Goal: Task Accomplishment & Management: Manage account settings

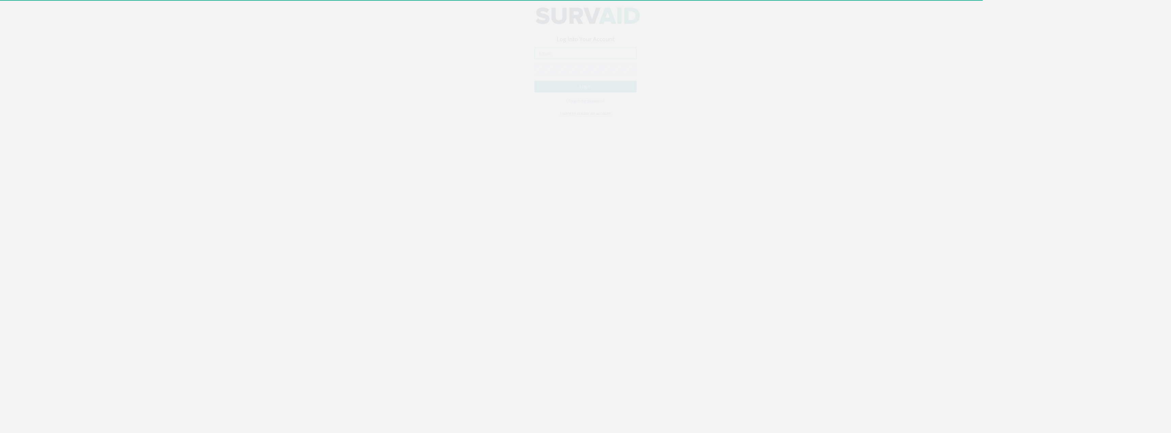
type input "[PERSON_NAME][EMAIL_ADDRESS][PERSON_NAME][DOMAIN_NAME]"
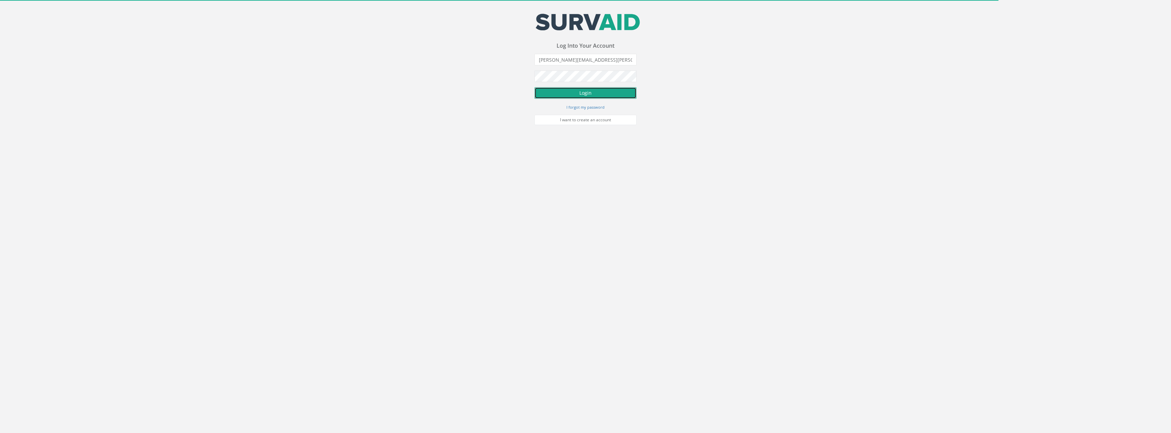
click at [607, 91] on button "Login" at bounding box center [586, 93] width 102 height 12
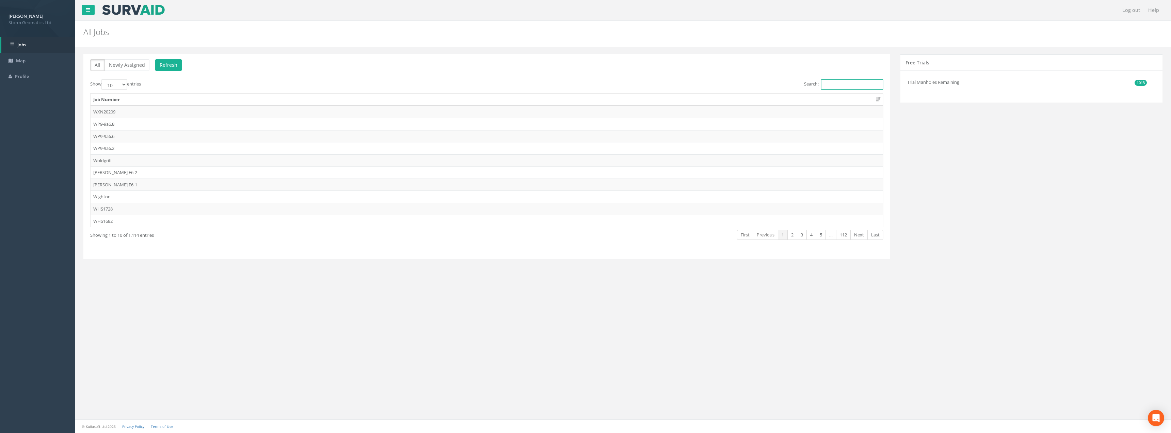
click at [855, 80] on input "Search:" at bounding box center [852, 84] width 62 height 10
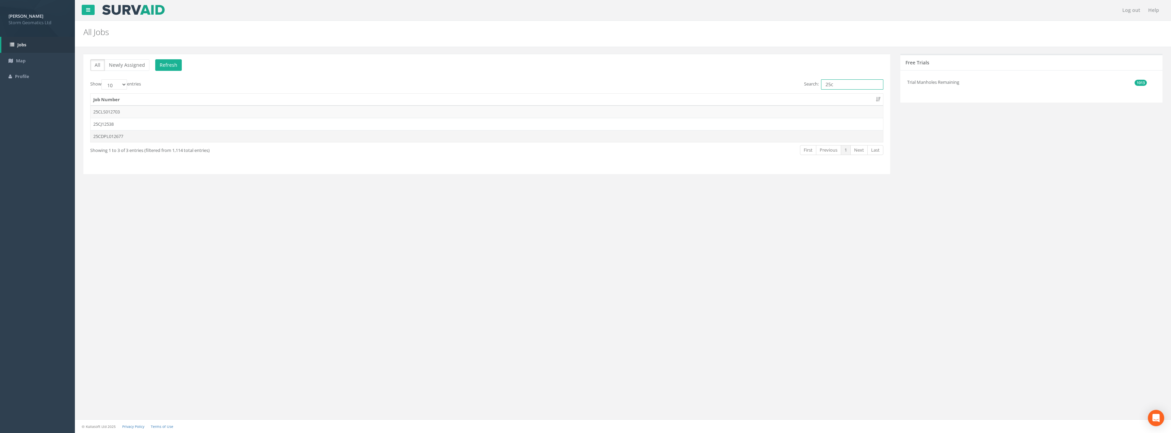
type input "25c"
click at [144, 137] on td "25CDPL012677" at bounding box center [487, 136] width 793 height 12
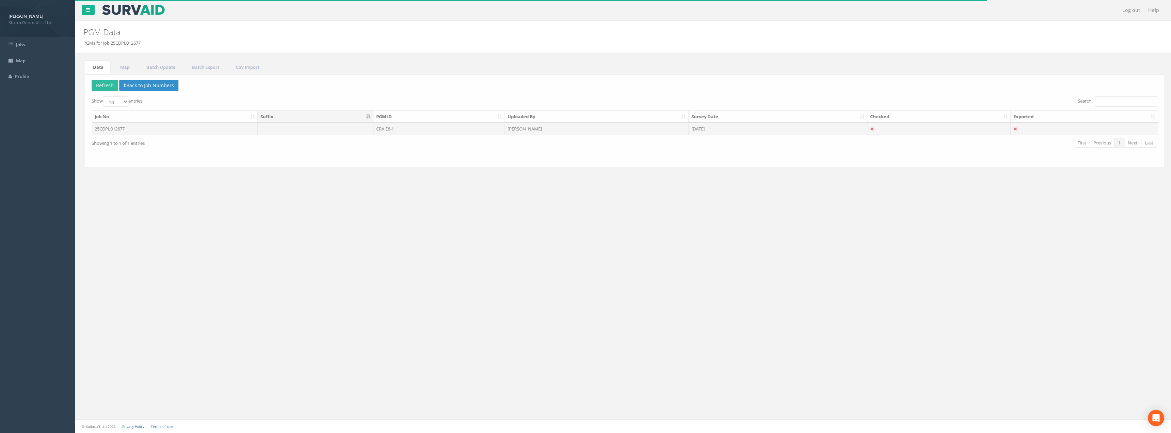
click at [439, 127] on td "CRA E6-1" at bounding box center [437, 129] width 131 height 12
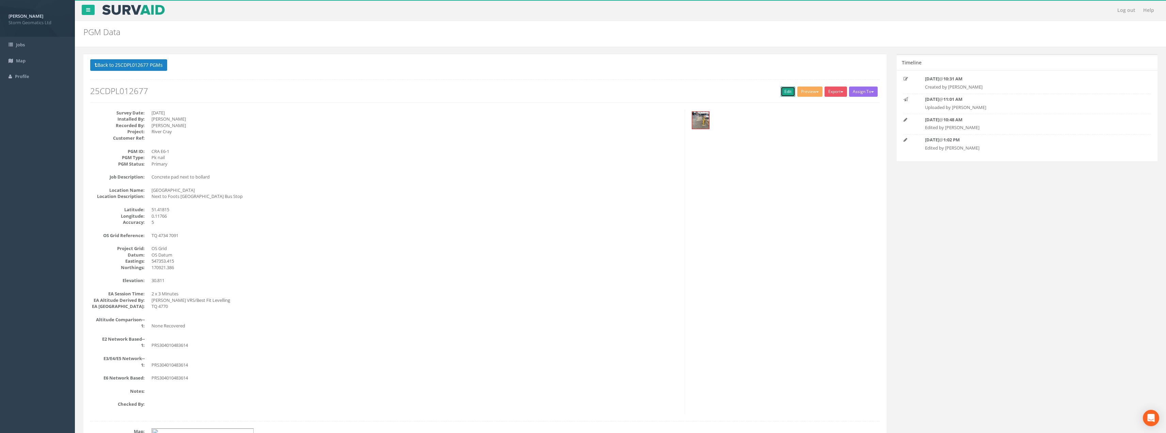
click at [785, 88] on link "Edit" at bounding box center [788, 91] width 15 height 10
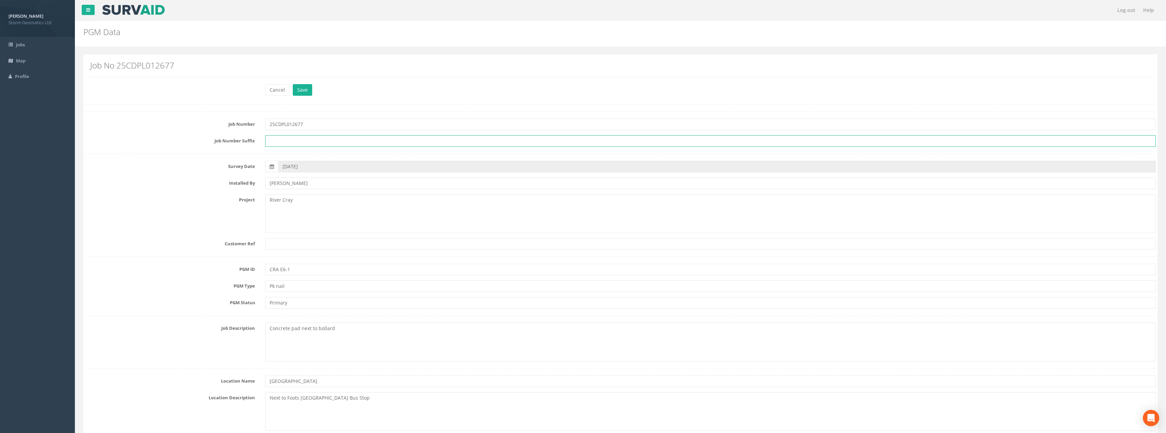
click at [363, 137] on input "text" at bounding box center [710, 141] width 891 height 12
click at [358, 203] on textarea "River Cray" at bounding box center [710, 213] width 891 height 39
click at [326, 241] on input "text" at bounding box center [710, 244] width 891 height 12
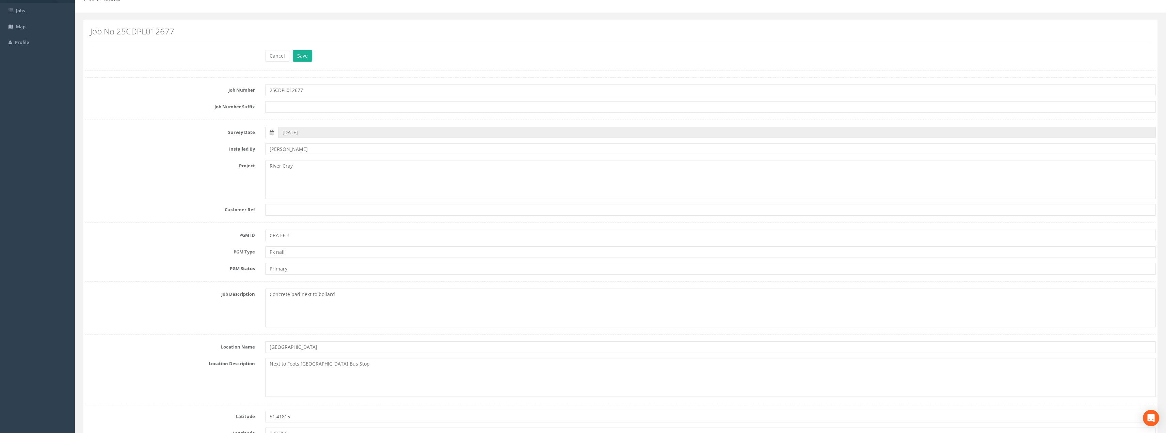
scroll to position [102, 0]
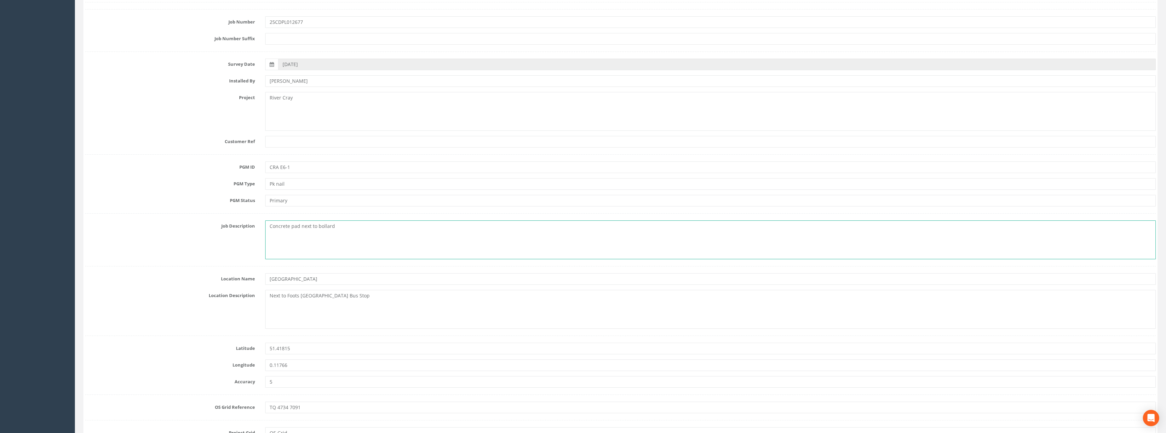
click at [354, 233] on textarea "Concrete pad next to bollard" at bounding box center [710, 239] width 891 height 39
click at [355, 227] on textarea "Concrete pad next to bollard" at bounding box center [710, 239] width 891 height 39
click at [269, 226] on textarea "Concrete pad next to bollard" at bounding box center [710, 239] width 891 height 39
type textarea "PK Nail - Concrete pad next to bollard"
click at [313, 282] on input "[GEOGRAPHIC_DATA]" at bounding box center [710, 279] width 891 height 12
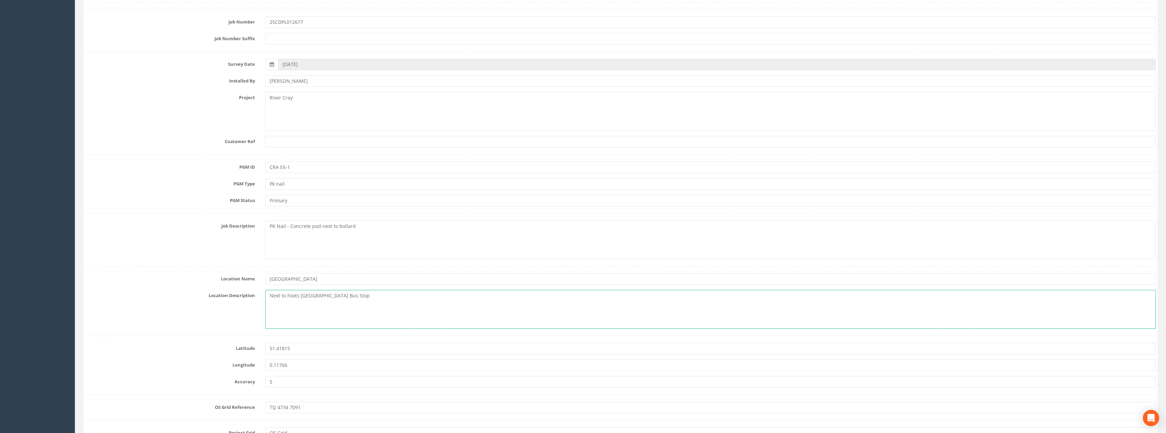
click at [456, 298] on textarea "Next to Foots [GEOGRAPHIC_DATA] Bus Stop" at bounding box center [710, 309] width 891 height 39
drag, startPoint x: 404, startPoint y: 298, endPoint x: 262, endPoint y: 305, distance: 142.5
click at [262, 305] on div "Next to Foots [GEOGRAPHIC_DATA] Bus Stop" at bounding box center [710, 309] width 901 height 39
click at [418, 297] on textarea "Next to Foots [GEOGRAPHIC_DATA] Bus Stop" at bounding box center [710, 309] width 891 height 39
drag, startPoint x: 365, startPoint y: 298, endPoint x: 266, endPoint y: 292, distance: 99.3
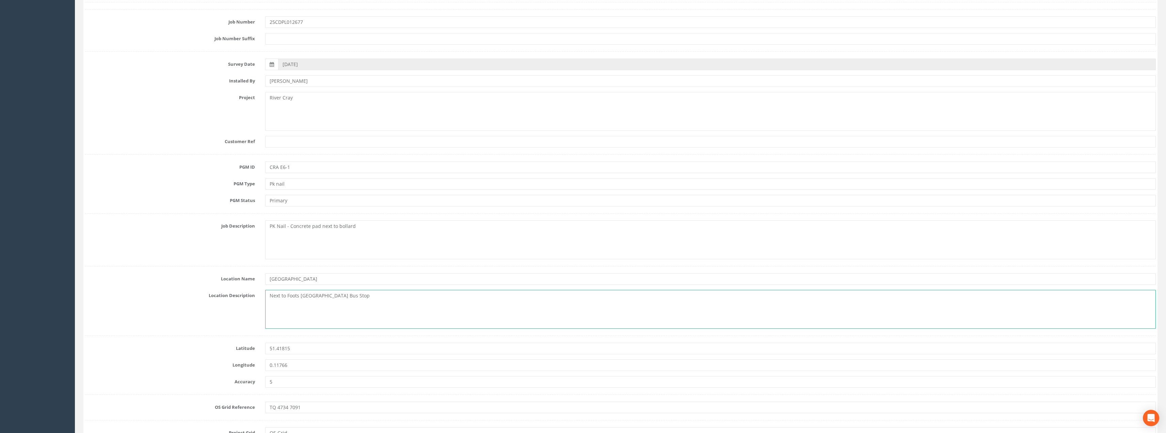
click at [266, 292] on textarea "Next to Foots [GEOGRAPHIC_DATA] Bus Stop" at bounding box center [710, 309] width 891 height 39
paste textarea "[GEOGRAPHIC_DATA], [GEOGRAPHIC_DATA], [GEOGRAPHIC_DATA], [GEOGRAPHIC_DATA], [GE…"
paste textarea "DA14 5PB"
type textarea "[STREET_ADDRESS]"
click at [328, 282] on input "[GEOGRAPHIC_DATA]" at bounding box center [710, 279] width 891 height 12
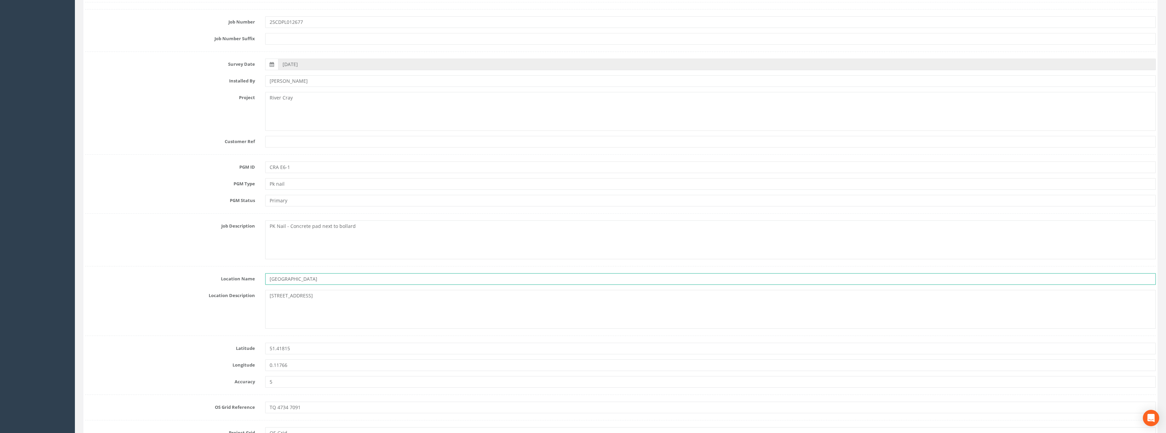
type input "[GEOGRAPHIC_DATA]"
click at [475, 298] on textarea "[STREET_ADDRESS]" at bounding box center [710, 309] width 891 height 39
click at [409, 224] on textarea "PK Nail - Concrete pad next to bollard" at bounding box center [710, 239] width 891 height 39
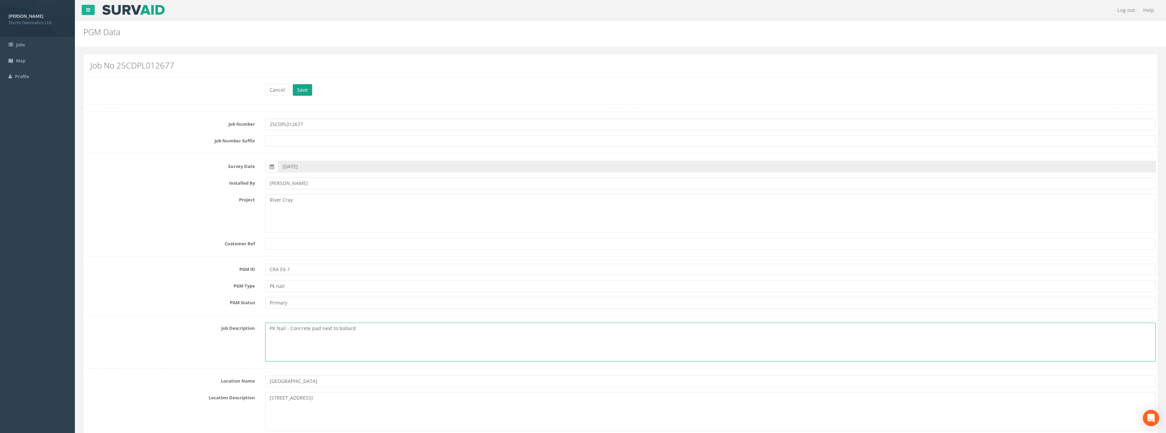
type textarea "PK Nail - Concrete pad next to bollard"
click at [307, 90] on button "Save" at bounding box center [302, 90] width 19 height 12
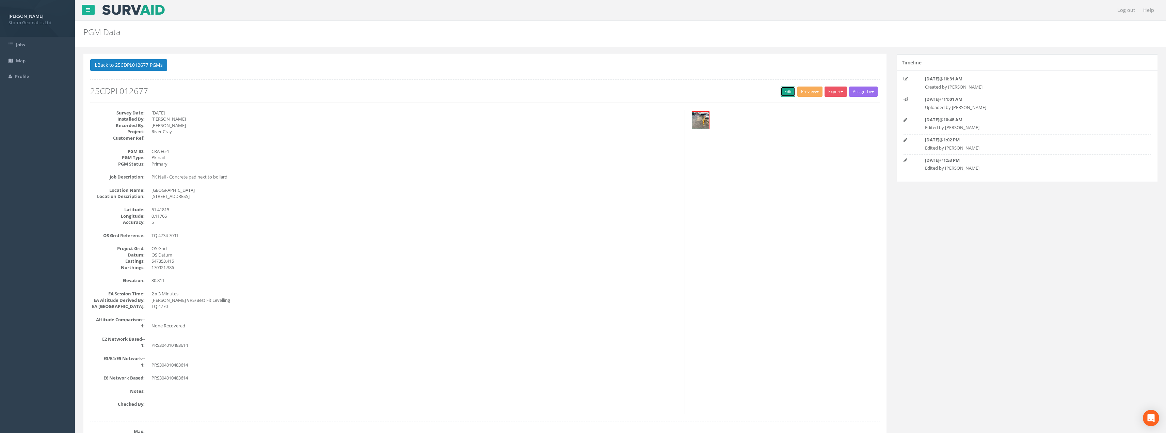
click at [784, 92] on link "Edit" at bounding box center [788, 91] width 15 height 10
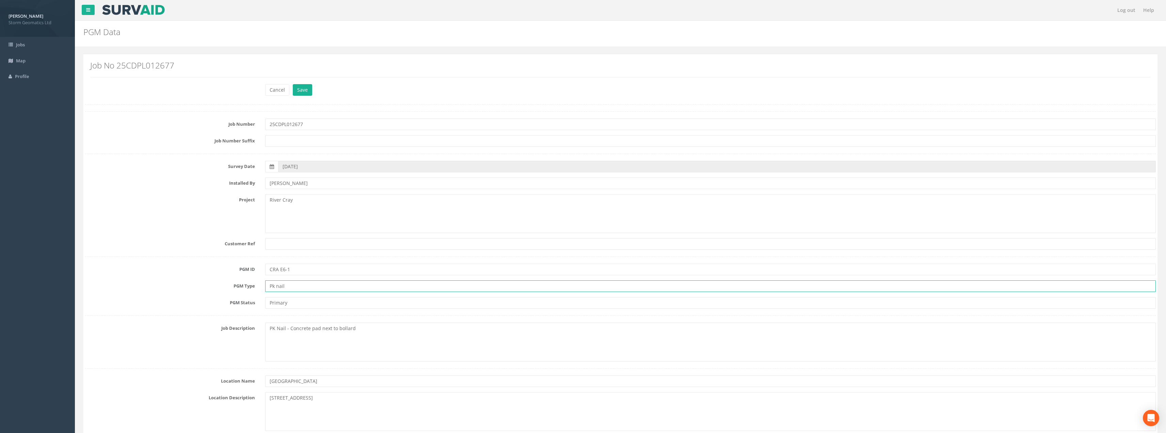
click at [273, 286] on input "Pk nail" at bounding box center [710, 286] width 891 height 12
click at [274, 286] on input "Pk nail" at bounding box center [710, 286] width 891 height 12
type input "PK Nail"
click at [299, 90] on button "Save" at bounding box center [302, 90] width 19 height 12
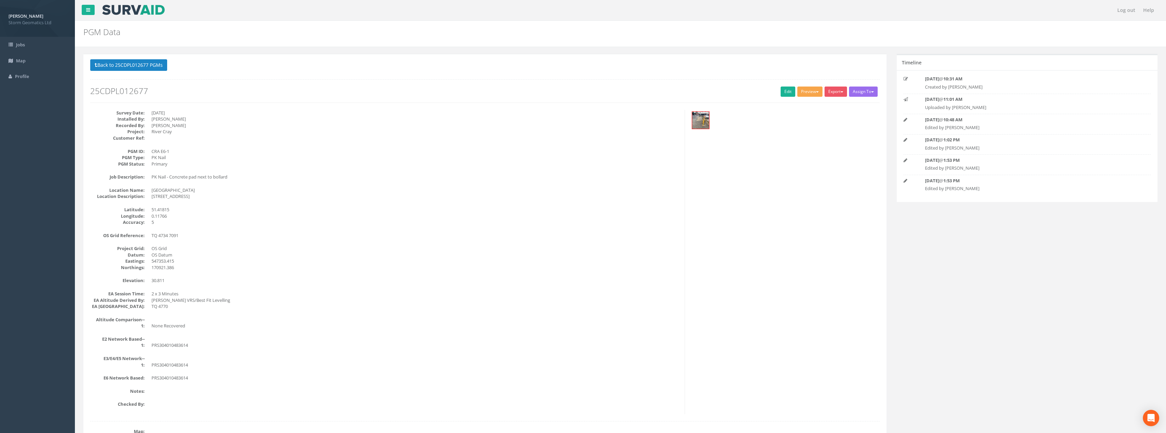
click at [808, 92] on button "Preview" at bounding box center [810, 91] width 25 height 10
click at [796, 104] on link "Storm Geomatics" at bounding box center [796, 105] width 53 height 11
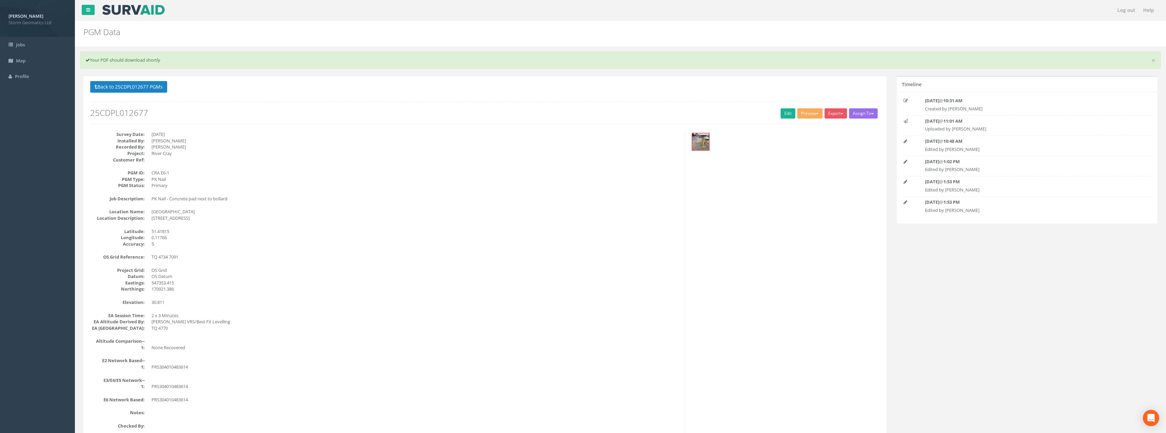
drag, startPoint x: 516, startPoint y: 20, endPoint x: 526, endPoint y: 22, distance: 10.6
click at [516, 20] on div "Log out Help" at bounding box center [620, 10] width 1091 height 21
